Goal: Communication & Community: Connect with others

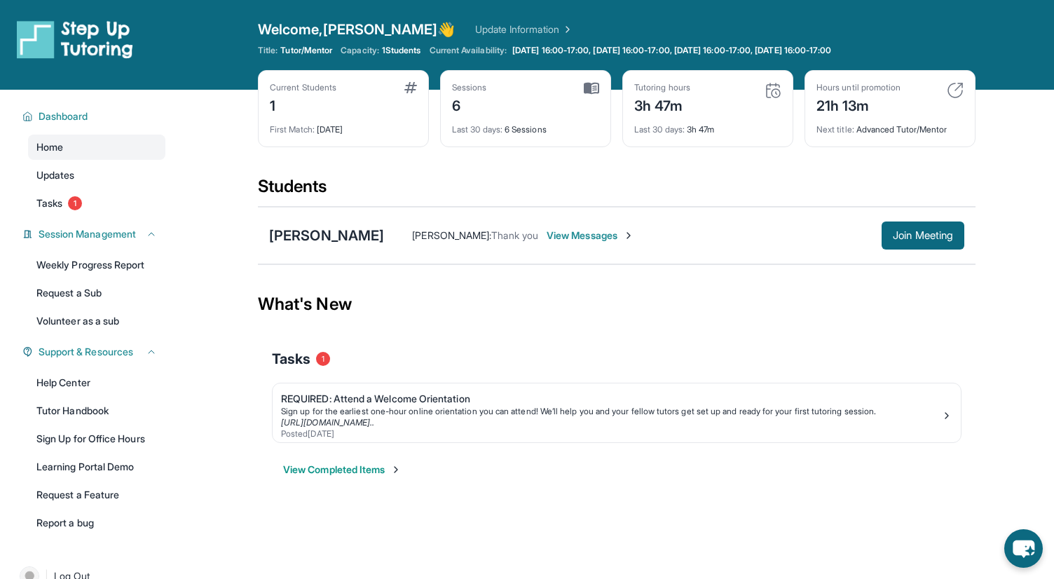
click at [801, 112] on div "Current Students 1 First Match : 23 days ago Sessions 6 Last 30 days : 6 Sessio…" at bounding box center [616, 122] width 717 height 105
click at [909, 236] on span "Join Meeting" at bounding box center [922, 235] width 60 height 8
click at [546, 237] on span "View Messages" at bounding box center [590, 235] width 88 height 14
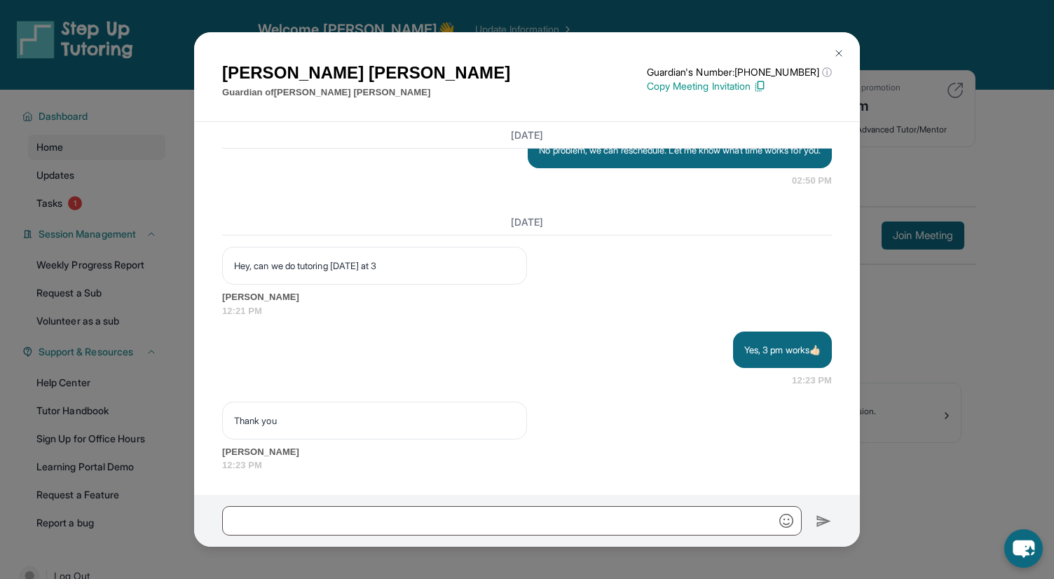
scroll to position [5448, 0]
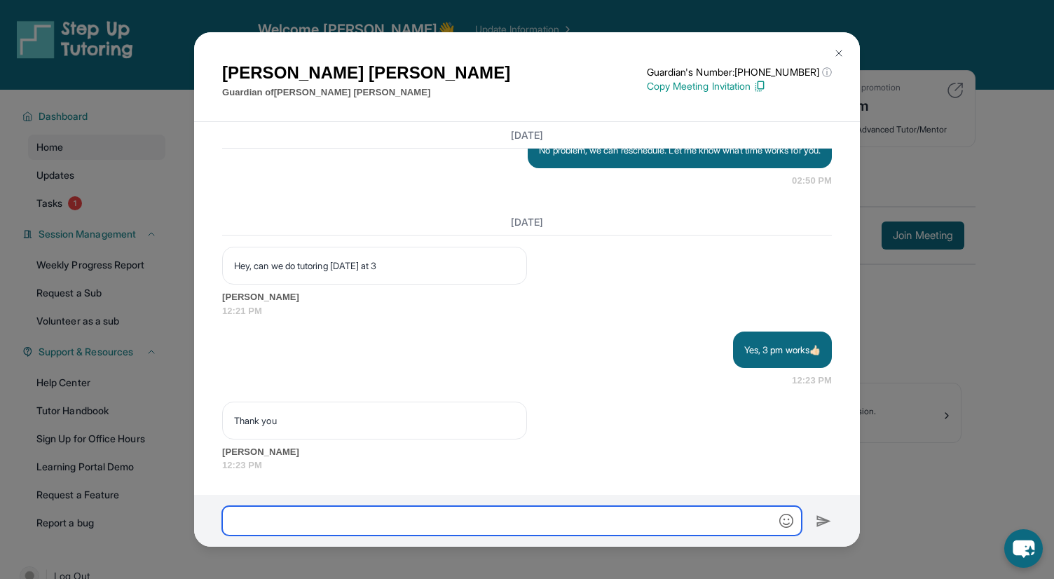
click at [374, 524] on input "text" at bounding box center [511, 520] width 579 height 29
paste input "**********"
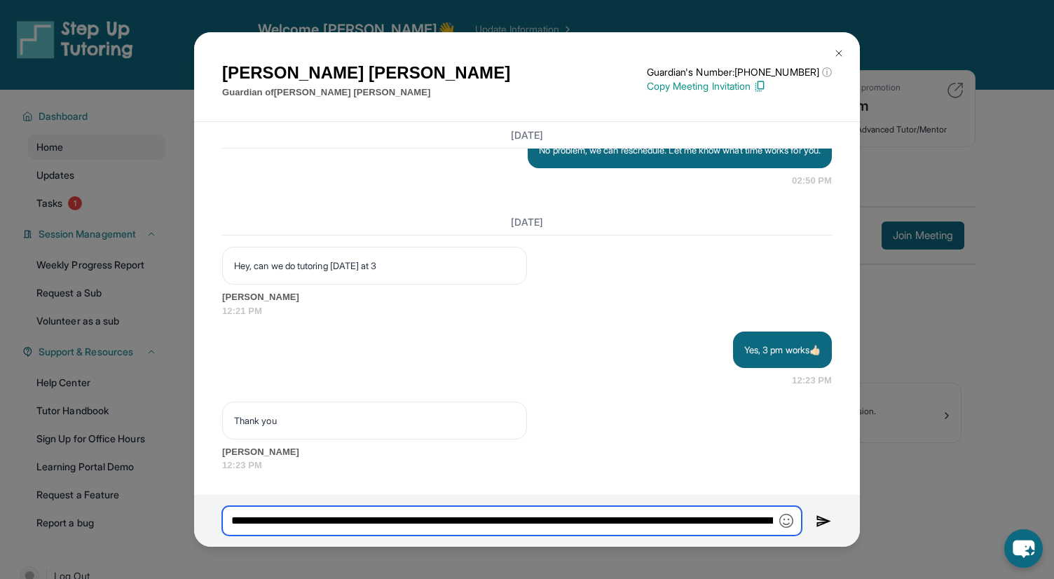
scroll to position [0, 2081]
type input "**********"
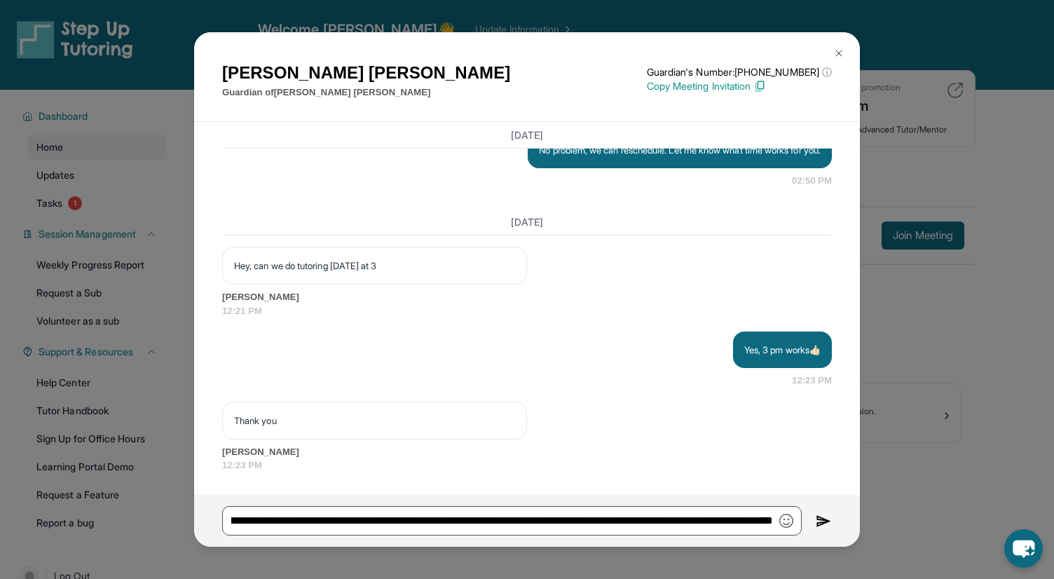
scroll to position [0, 0]
click at [820, 522] on img at bounding box center [823, 521] width 16 height 17
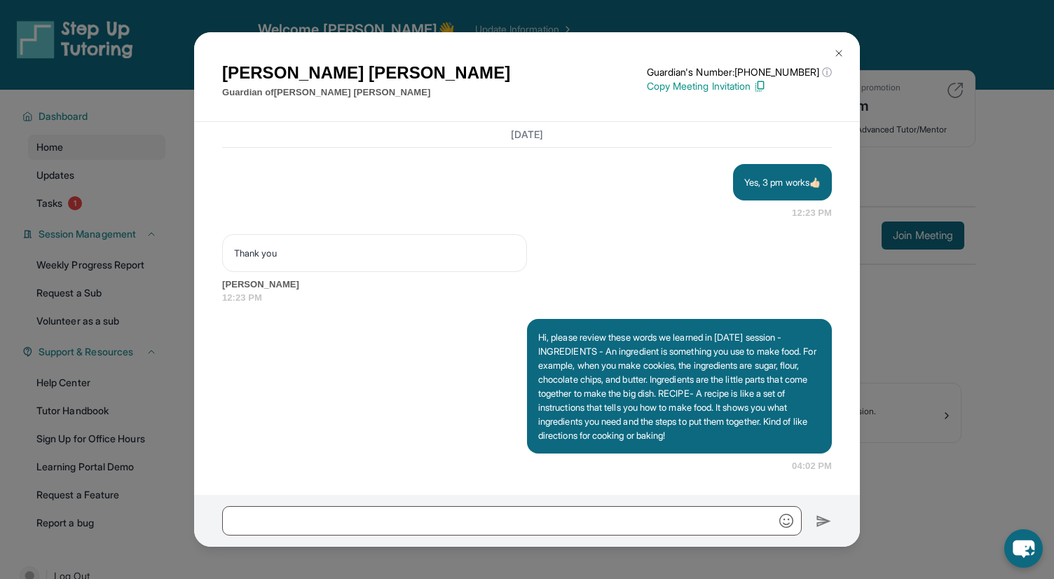
scroll to position [5616, 0]
click at [836, 52] on img at bounding box center [838, 53] width 11 height 11
